Goal: Transaction & Acquisition: Purchase product/service

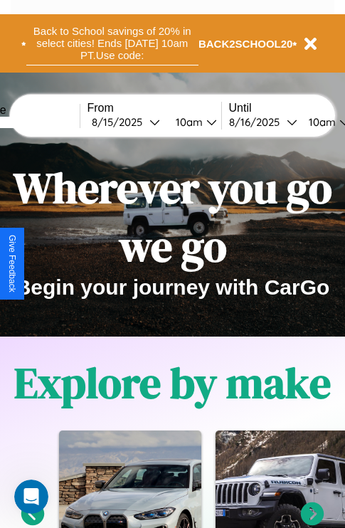
click at [112, 43] on button "Back to School savings of 20% in select cities! Ends 9/1 at 10am PT. Use code:" at bounding box center [112, 43] width 172 height 44
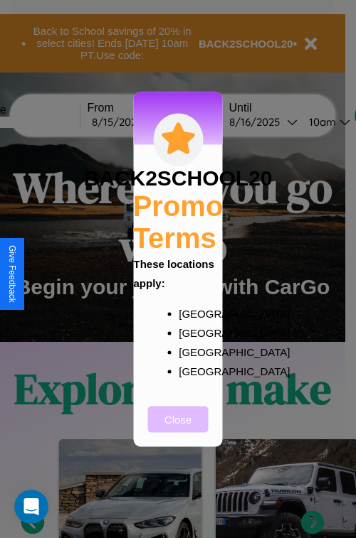
click at [178, 429] on button "Close" at bounding box center [178, 419] width 60 height 26
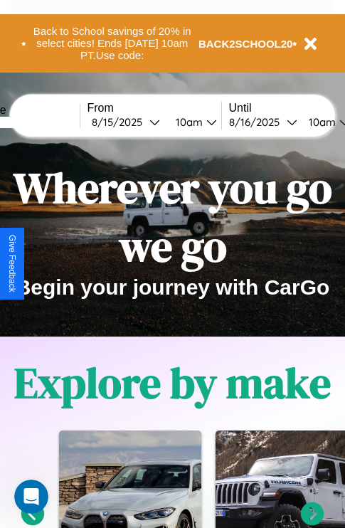
click at [48, 122] on input "text" at bounding box center [26, 122] width 107 height 11
type input "**********"
click at [142, 122] on div "8 / 15 / 2025" at bounding box center [121, 122] width 58 height 14
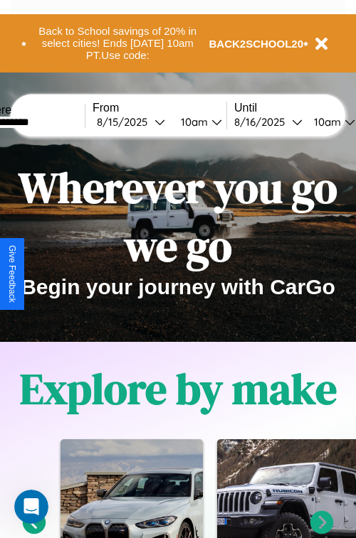
select select "*"
select select "****"
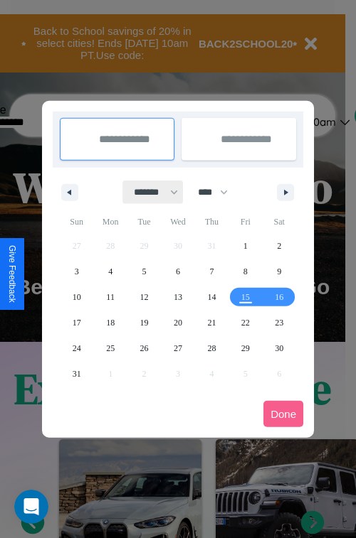
click at [149, 192] on select "******* ******** ***** ***** *** **** **** ****** ********* ******* ******** **…" at bounding box center [153, 192] width 60 height 23
select select "*"
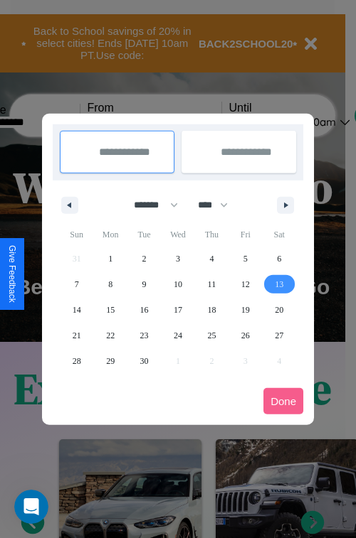
click at [279, 284] on span "13" at bounding box center [279, 285] width 9 height 26
type input "**********"
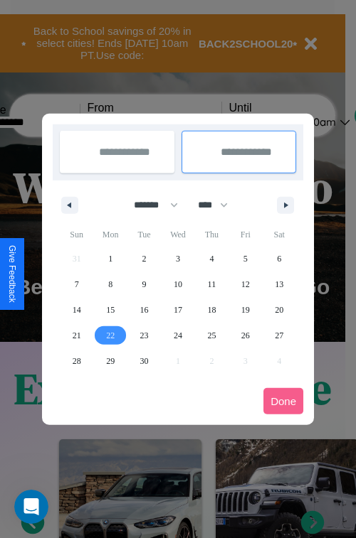
click at [110, 335] on span "22" at bounding box center [110, 336] width 9 height 26
type input "**********"
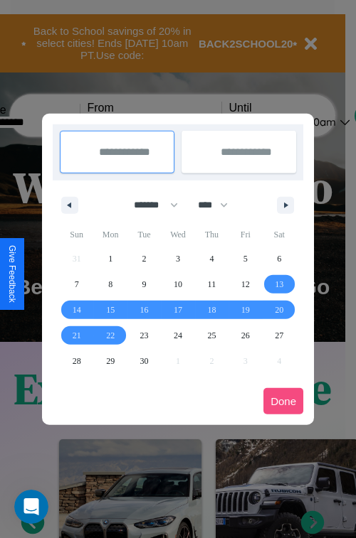
click at [283, 401] on button "Done" at bounding box center [283, 401] width 40 height 26
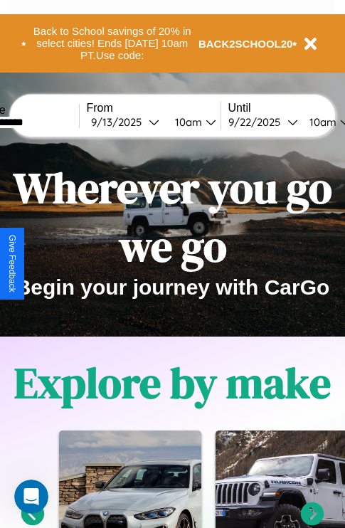
click at [203, 122] on div "10am" at bounding box center [187, 122] width 38 height 14
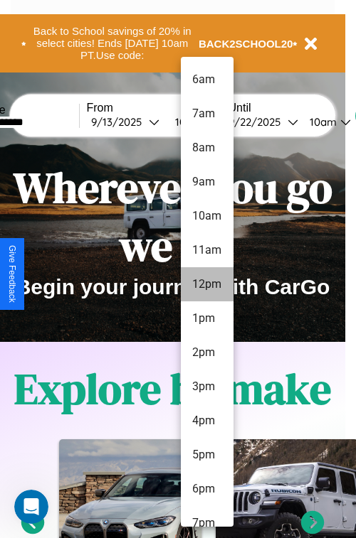
click at [206, 284] on li "12pm" at bounding box center [207, 284] width 53 height 34
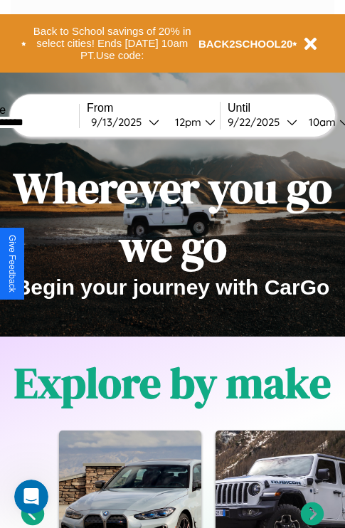
click at [338, 122] on div "10am" at bounding box center [321, 122] width 38 height 14
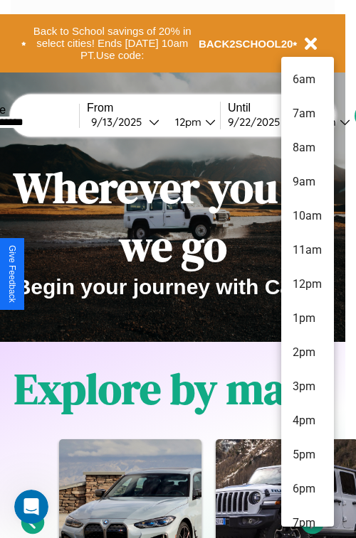
click at [307, 80] on li "6am" at bounding box center [307, 80] width 53 height 34
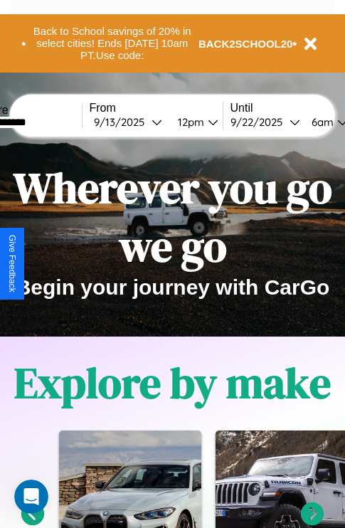
scroll to position [0, 51]
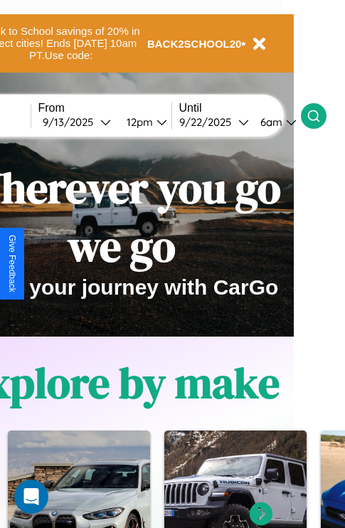
click at [321, 115] on icon at bounding box center [314, 116] width 14 height 14
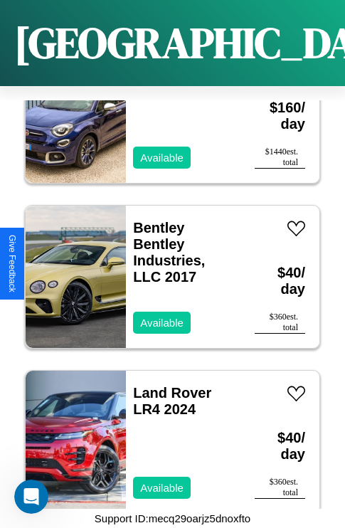
scroll to position [2363, 0]
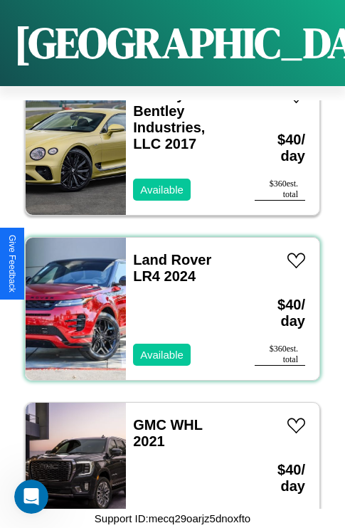
click at [167, 300] on div "Land Rover LR4 2024 Available" at bounding box center [183, 309] width 114 height 142
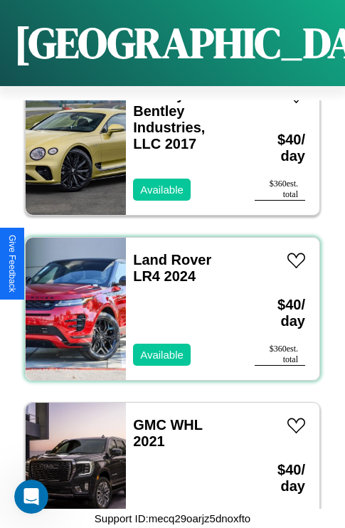
click at [167, 300] on div "Land Rover LR4 2024 Available" at bounding box center [183, 309] width 114 height 142
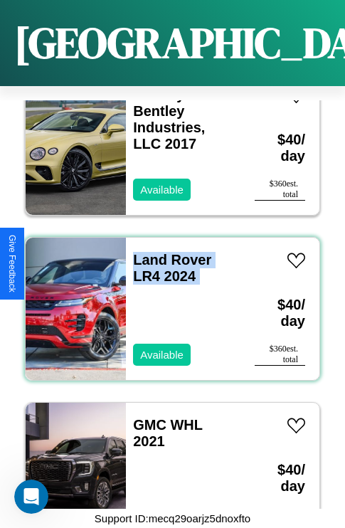
click at [167, 300] on div "Land Rover LR4 2024 Available" at bounding box center [183, 309] width 114 height 142
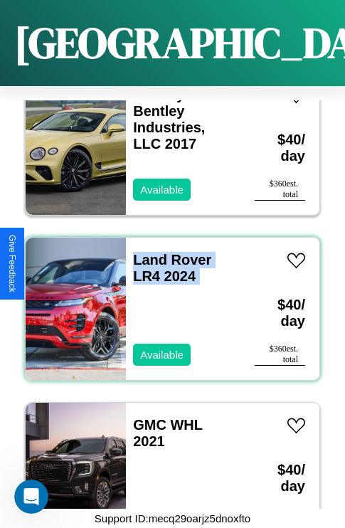
click at [167, 300] on div "Land Rover LR4 2024 Available" at bounding box center [183, 309] width 114 height 142
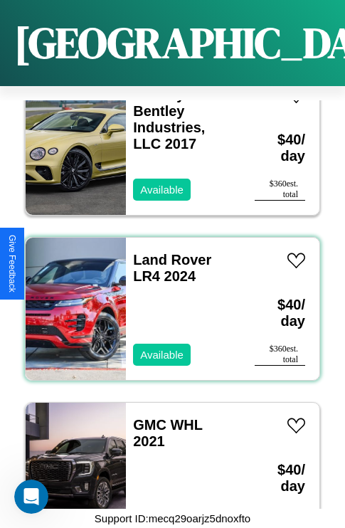
click at [167, 300] on div "Land Rover LR4 2024 Available" at bounding box center [183, 309] width 114 height 142
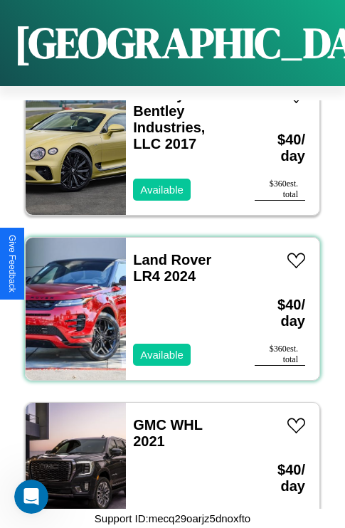
click at [167, 300] on div "Land Rover LR4 2024 Available" at bounding box center [183, 309] width 114 height 142
click at [168, 252] on link "Land Rover LR4 2024" at bounding box center [172, 268] width 78 height 32
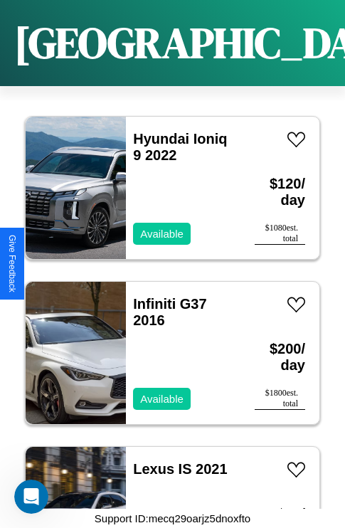
scroll to position [7478, 0]
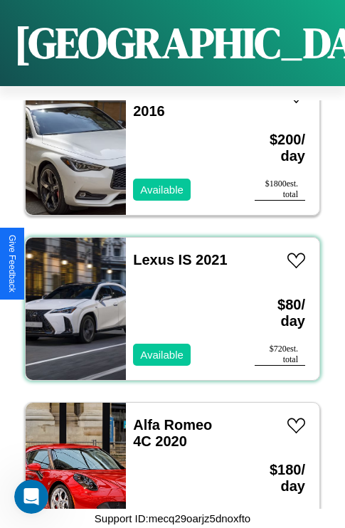
click at [167, 300] on div "Lexus IS 2021 Available" at bounding box center [183, 309] width 114 height 142
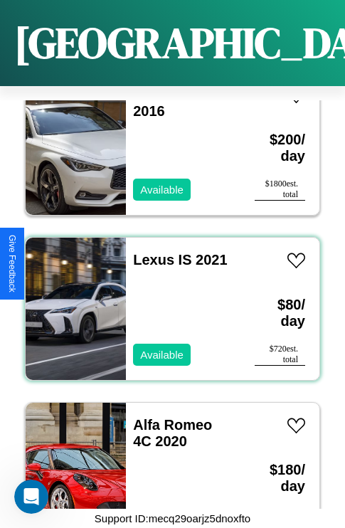
click at [167, 300] on div "Lexus IS 2021 Available" at bounding box center [183, 309] width 114 height 142
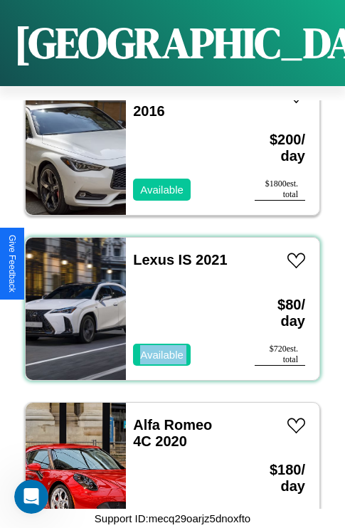
click at [167, 300] on div "Lexus IS 2021 Available" at bounding box center [183, 309] width 114 height 142
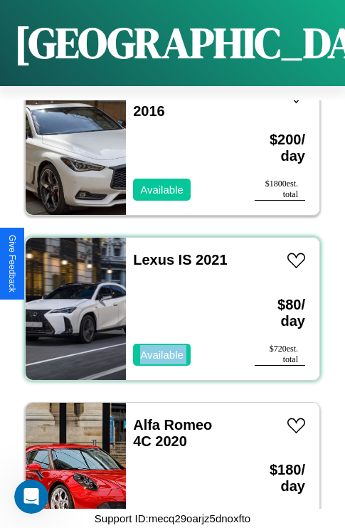
click at [167, 300] on div "Lexus IS 2021 Available" at bounding box center [183, 309] width 114 height 142
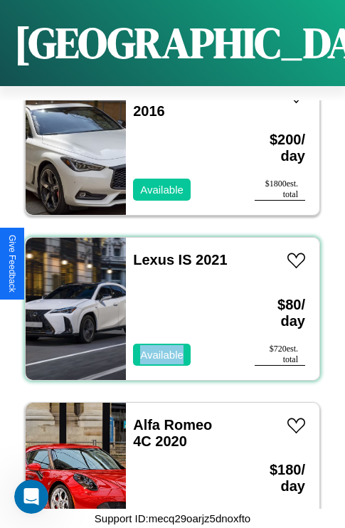
click at [167, 300] on div "Lexus IS 2021 Available" at bounding box center [183, 309] width 114 height 142
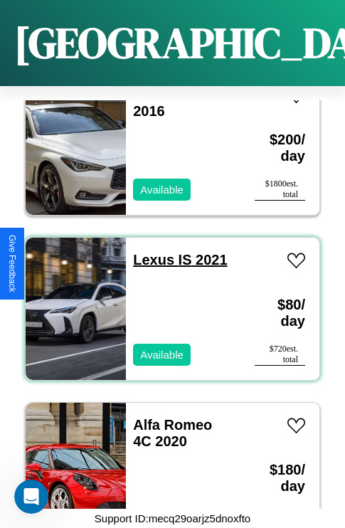
click at [149, 252] on link "Lexus IS 2021" at bounding box center [180, 260] width 94 height 16
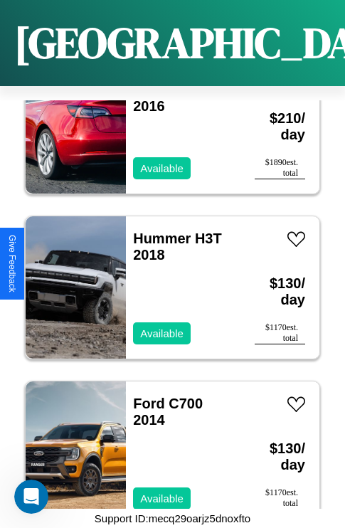
scroll to position [5498, 0]
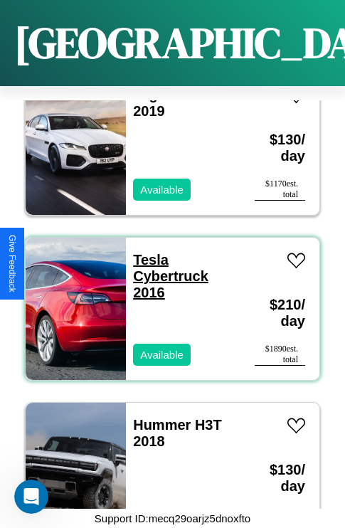
click at [146, 252] on link "Tesla Cybertruck 2016" at bounding box center [170, 276] width 75 height 48
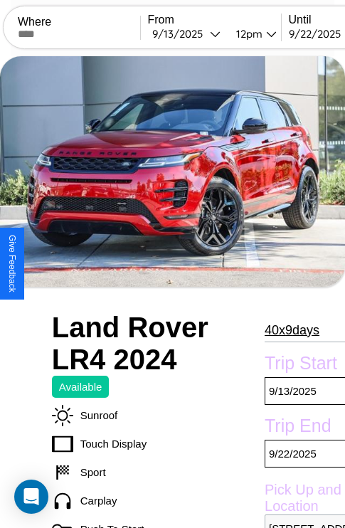
scroll to position [345, 76]
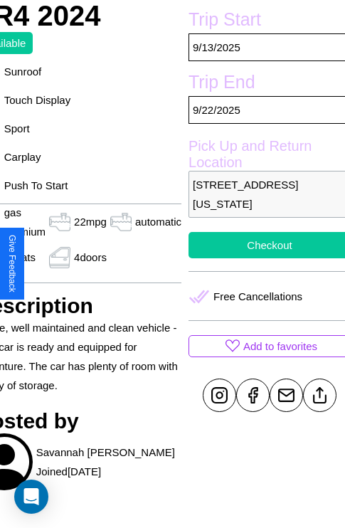
click at [263, 258] on button "Checkout" at bounding box center [269, 245] width 162 height 26
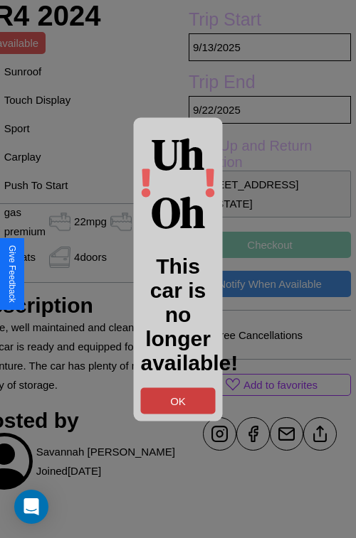
click at [178, 400] on button "OK" at bounding box center [178, 401] width 75 height 26
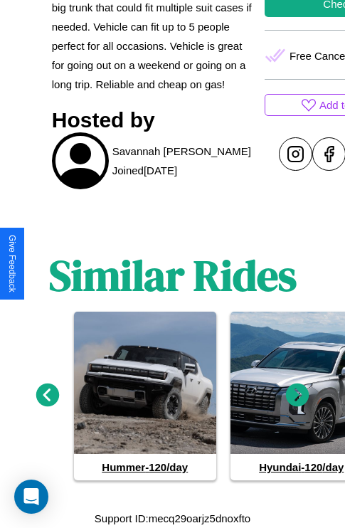
scroll to position [626, 0]
click at [297, 395] on icon at bounding box center [297, 394] width 23 height 23
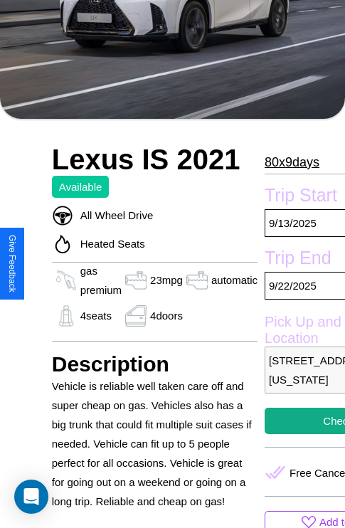
scroll to position [96, 0]
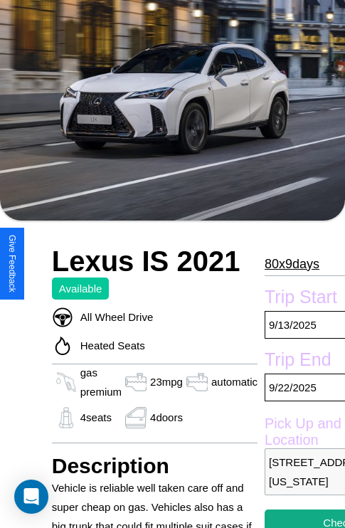
click at [291, 263] on p "80 x 9 days" at bounding box center [292, 263] width 55 height 23
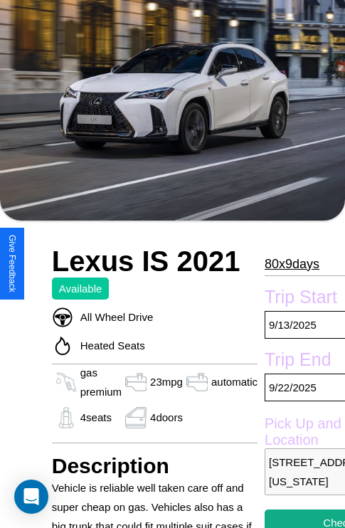
click at [291, 263] on p "80 x 9 days" at bounding box center [292, 263] width 55 height 23
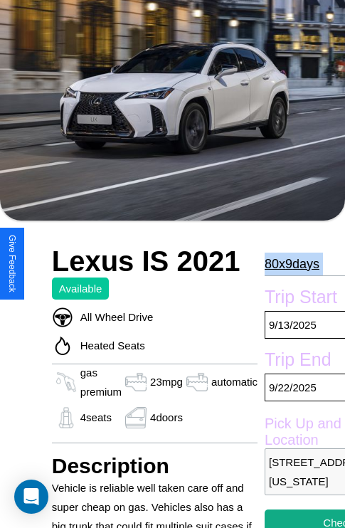
click at [291, 263] on p "80 x 9 days" at bounding box center [292, 263] width 55 height 23
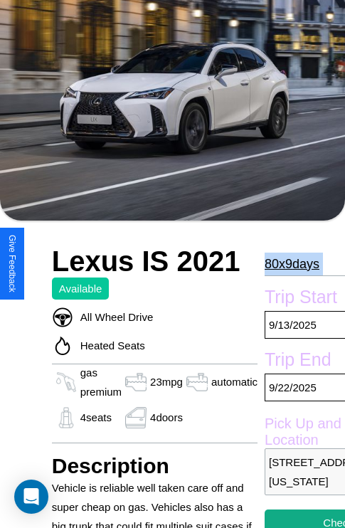
click at [291, 263] on p "80 x 9 days" at bounding box center [292, 263] width 55 height 23
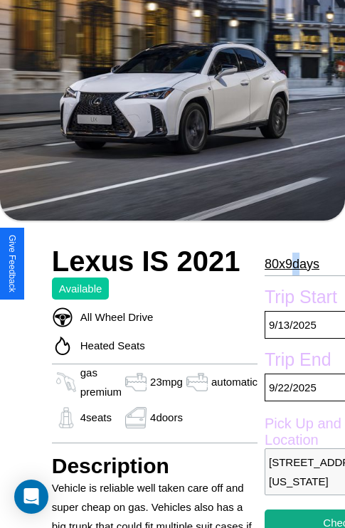
click at [291, 263] on p "80 x 9 days" at bounding box center [292, 263] width 55 height 23
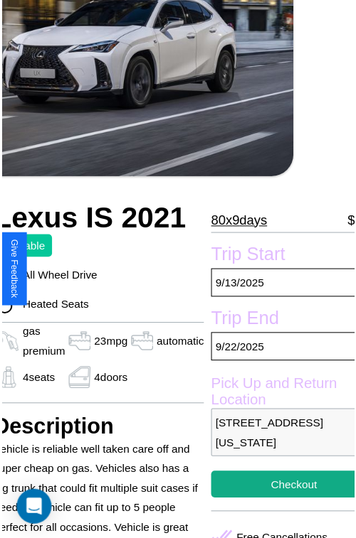
scroll to position [157, 76]
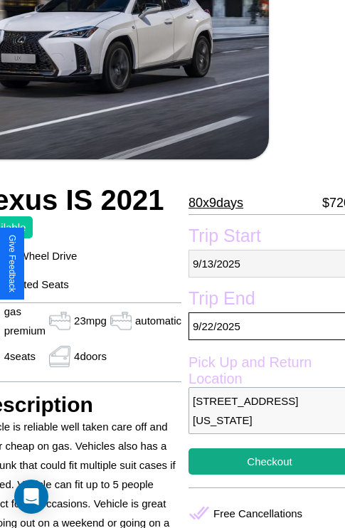
click at [263, 263] on p "[DATE]" at bounding box center [269, 264] width 162 height 28
select select "*"
select select "****"
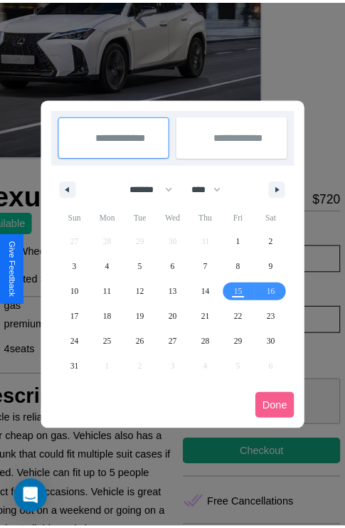
scroll to position [0, 76]
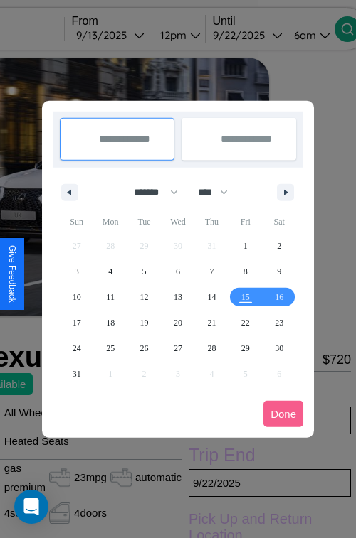
click at [129, 35] on div at bounding box center [178, 269] width 356 height 538
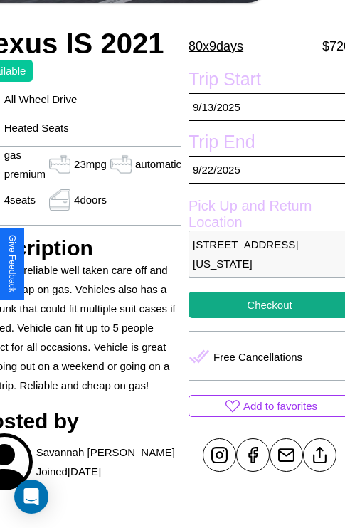
scroll to position [374, 76]
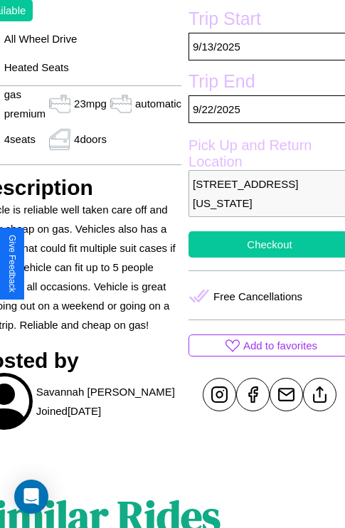
click at [263, 257] on button "Checkout" at bounding box center [269, 244] width 162 height 26
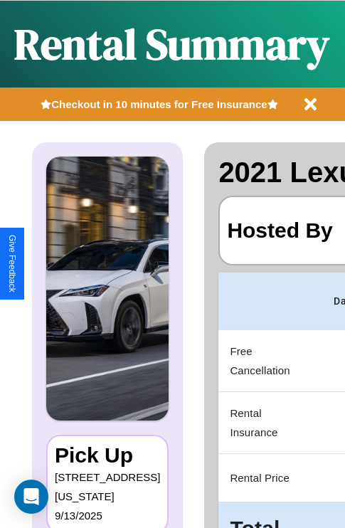
scroll to position [0, 282]
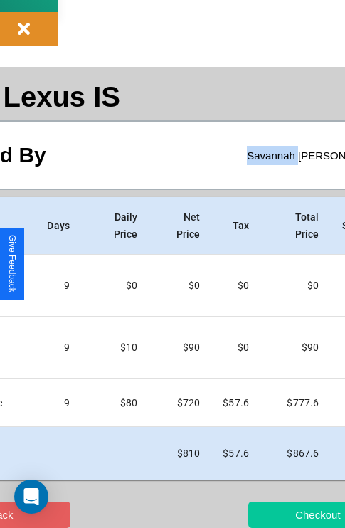
click at [275, 514] on button "Checkout" at bounding box center [317, 514] width 139 height 26
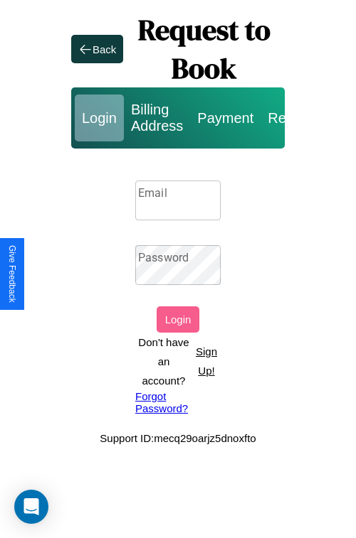
click at [206, 361] on p "Sign Up!" at bounding box center [206, 361] width 28 height 38
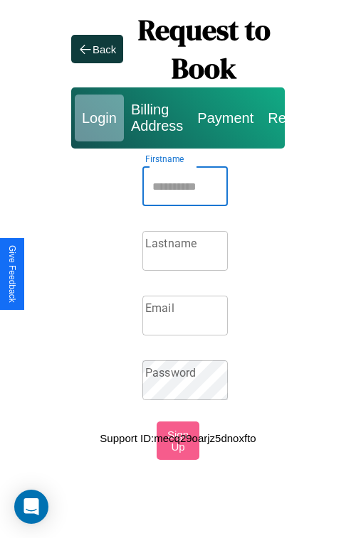
click at [185, 186] on input "Firstname" at bounding box center [184, 186] width 85 height 40
type input "******"
click at [185, 251] on input "Lastname" at bounding box center [184, 251] width 85 height 40
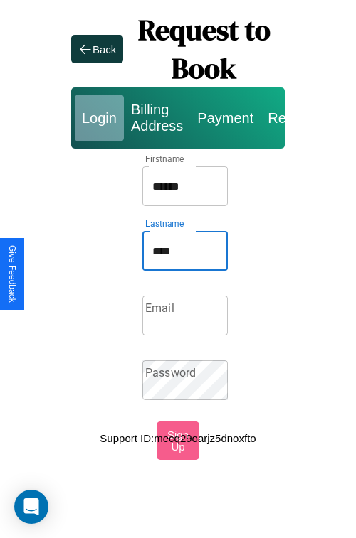
type input "****"
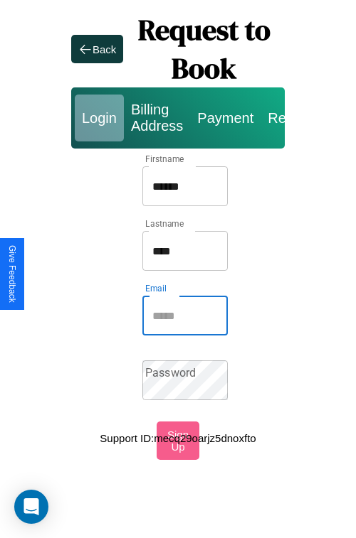
click at [185, 316] on input "Email" at bounding box center [184, 316] width 85 height 40
type input "**********"
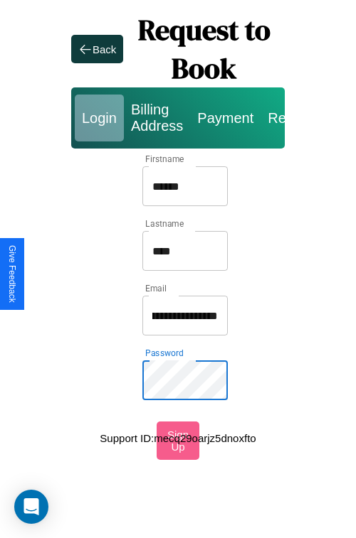
scroll to position [0, 0]
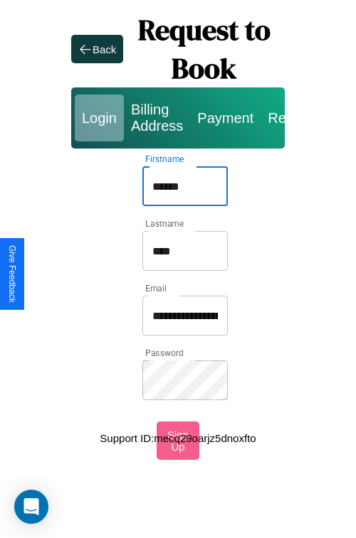
click at [185, 186] on input "******" at bounding box center [184, 186] width 85 height 40
type input "**********"
click at [185, 316] on input "**********" at bounding box center [184, 316] width 85 height 40
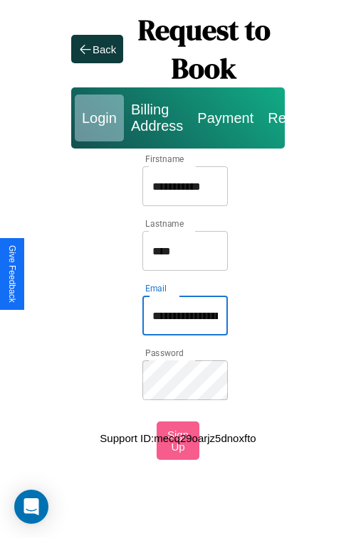
type input "**********"
